Goal: Find contact information

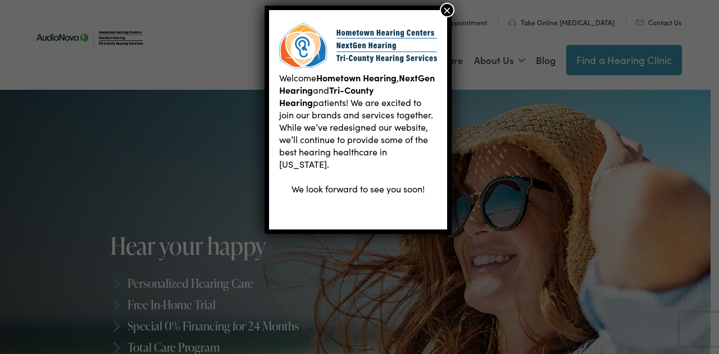
click at [449, 10] on button "×" at bounding box center [447, 10] width 15 height 15
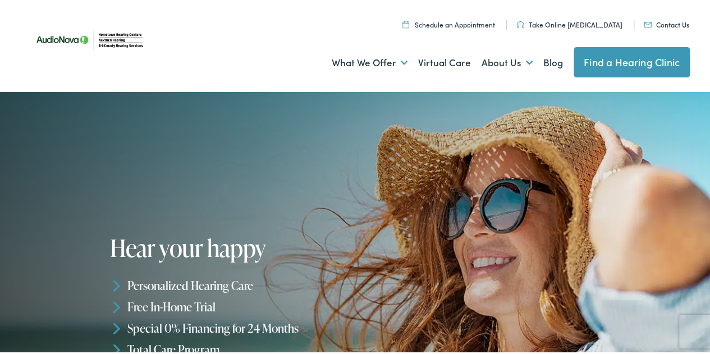
click at [668, 24] on link "Contact Us" at bounding box center [666, 22] width 45 height 10
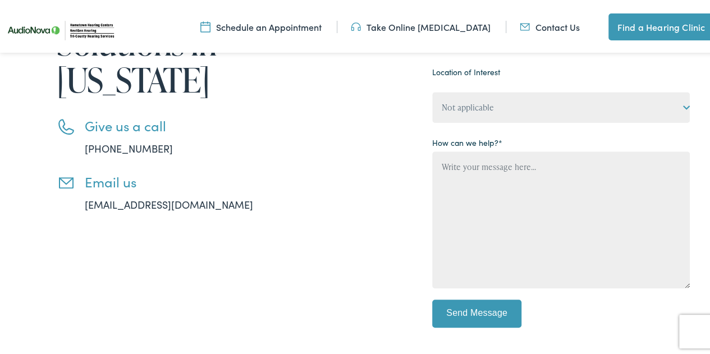
drag, startPoint x: 233, startPoint y: 207, endPoint x: 84, endPoint y: 204, distance: 148.3
click at [84, 204] on div "Connect with Us for Tailored Hearing Solutions in [US_STATE] Give us a call [PH…" at bounding box center [158, 114] width 258 height 463
copy link "[EMAIL_ADDRESS][DOMAIN_NAME]"
